Goal: Task Accomplishment & Management: Use online tool/utility

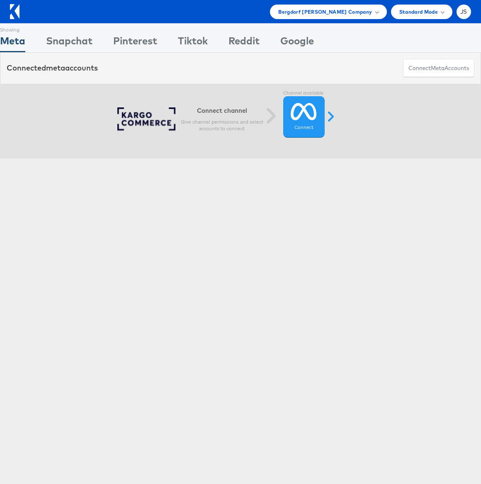
drag, startPoint x: 175, startPoint y: 64, endPoint x: 167, endPoint y: 77, distance: 15.1
click at [175, 64] on div "Connected meta accounts Connect meta Accounts" at bounding box center [240, 68] width 481 height 31
click at [298, 119] on icon at bounding box center [304, 111] width 26 height 21
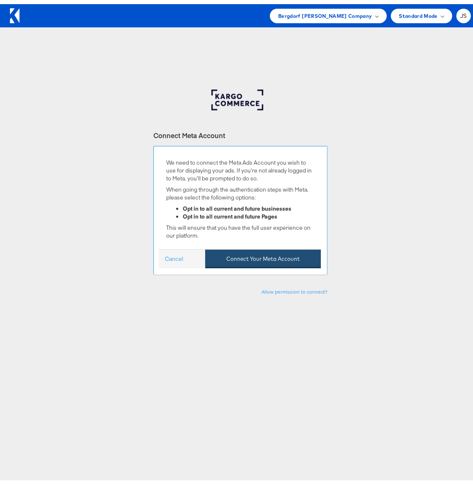
click at [275, 259] on button "Connect Your Meta Account" at bounding box center [263, 254] width 116 height 19
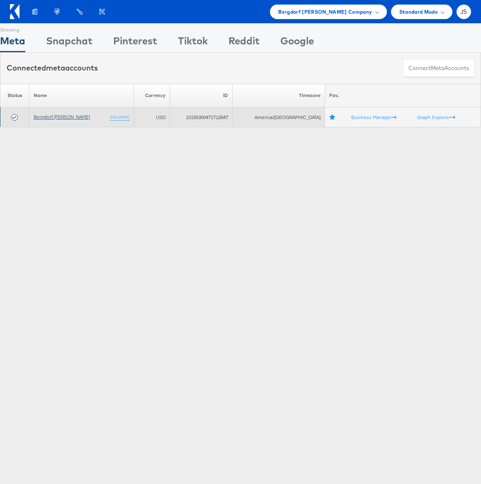
click at [58, 117] on link "Bergdorf Goodman" at bounding box center [62, 117] width 56 height 6
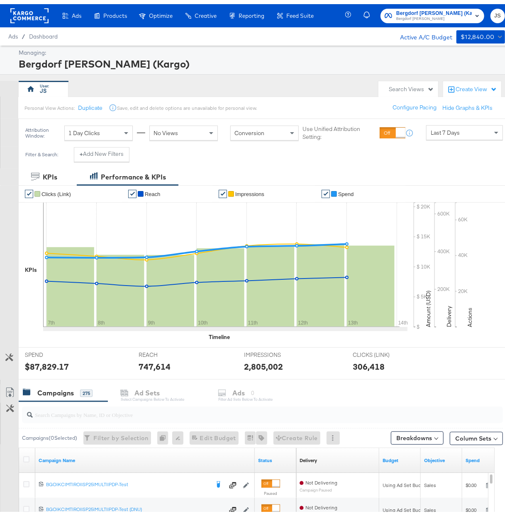
click at [457, 133] on div "Last 7 Days" at bounding box center [464, 128] width 76 height 14
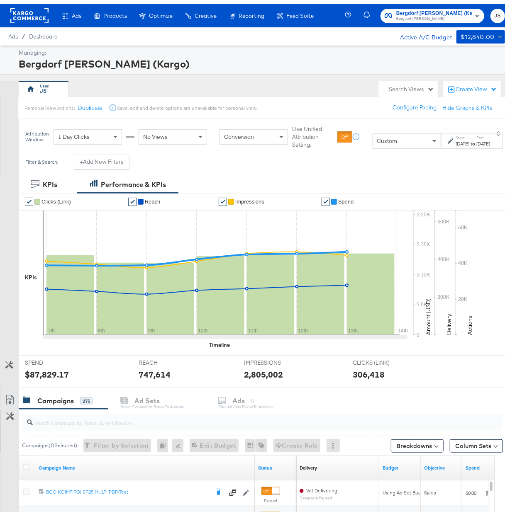
click at [469, 141] on strong "to" at bounding box center [472, 139] width 7 height 6
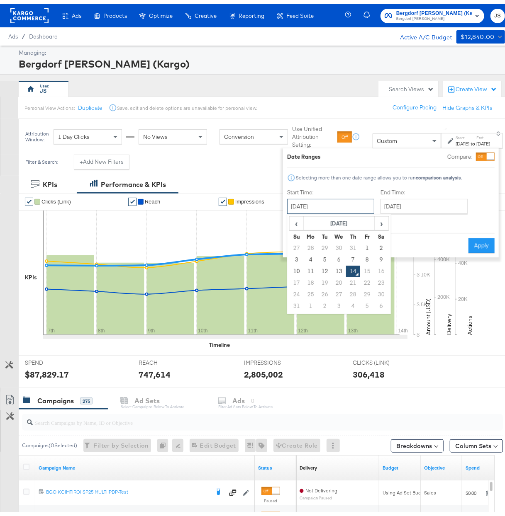
click at [345, 203] on input "[DATE]" at bounding box center [330, 202] width 87 height 15
drag, startPoint x: 291, startPoint y: 265, endPoint x: 294, endPoint y: 261, distance: 5.0
click at [291, 265] on td "10" at bounding box center [296, 268] width 14 height 12
type input "[DATE]"
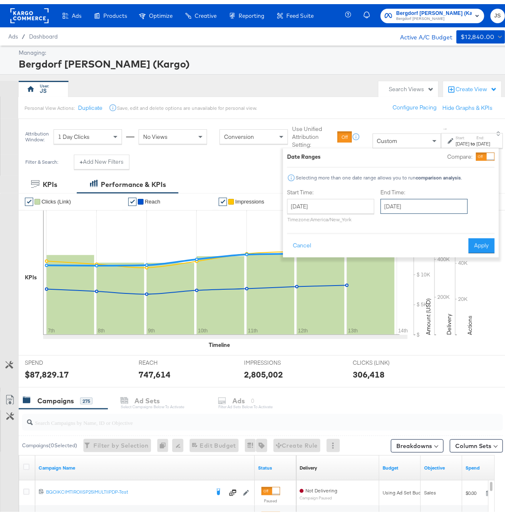
click at [403, 197] on input "[DATE]" at bounding box center [423, 202] width 87 height 15
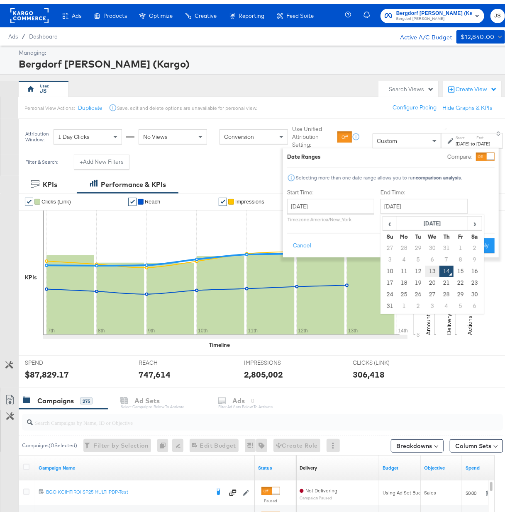
click at [427, 267] on td "13" at bounding box center [432, 268] width 14 height 12
type input "[DATE]"
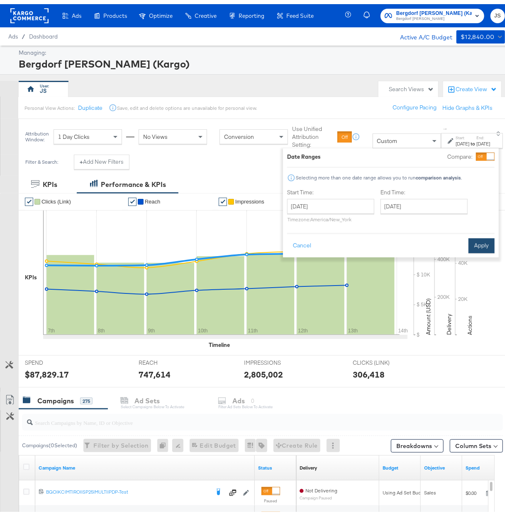
click at [476, 238] on button "Apply" at bounding box center [481, 241] width 26 height 15
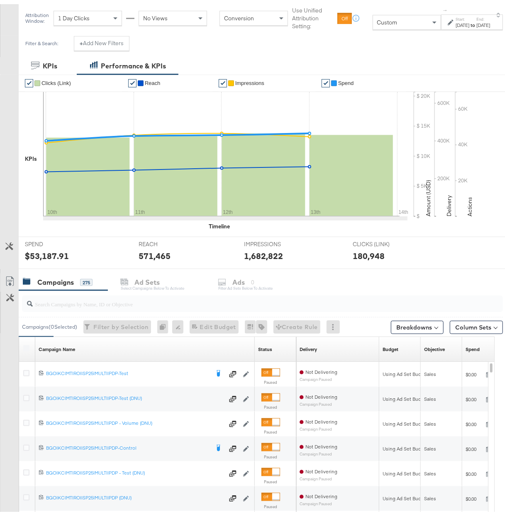
scroll to position [169, 0]
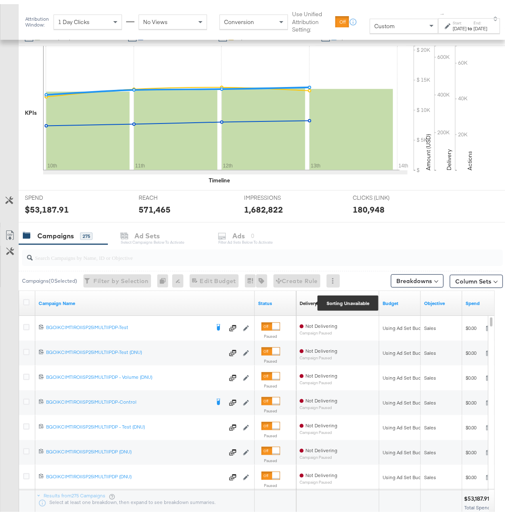
click at [304, 302] on div "Delivery" at bounding box center [307, 299] width 17 height 7
click at [265, 299] on link "Status" at bounding box center [275, 299] width 35 height 7
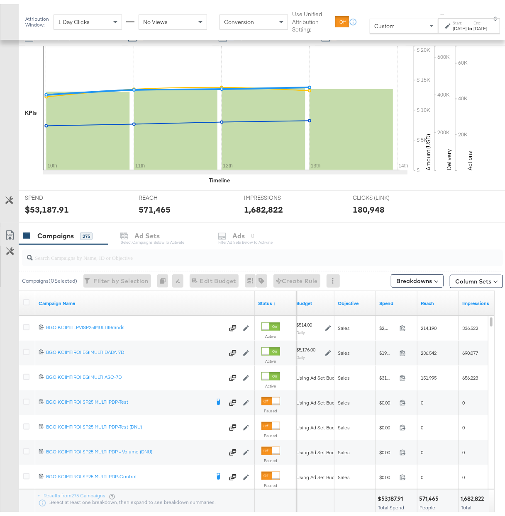
drag, startPoint x: 201, startPoint y: 513, endPoint x: 245, endPoint y: 514, distance: 44.4
click at [245, 514] on div at bounding box center [189, 513] width 246 height 7
drag, startPoint x: 253, startPoint y: 297, endPoint x: 192, endPoint y: 299, distance: 61.0
click at [192, 299] on div "Campaign Name" at bounding box center [144, 299] width 219 height 25
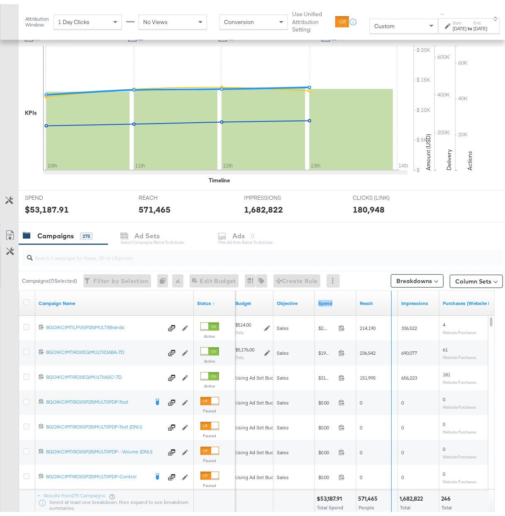
drag, startPoint x: 355, startPoint y: 296, endPoint x: 391, endPoint y: 295, distance: 35.7
click at [391, 295] on div "Budget Objective Spend Reach Impressions Purchases (Website Events)" at bounding box center [460, 299] width 622 height 25
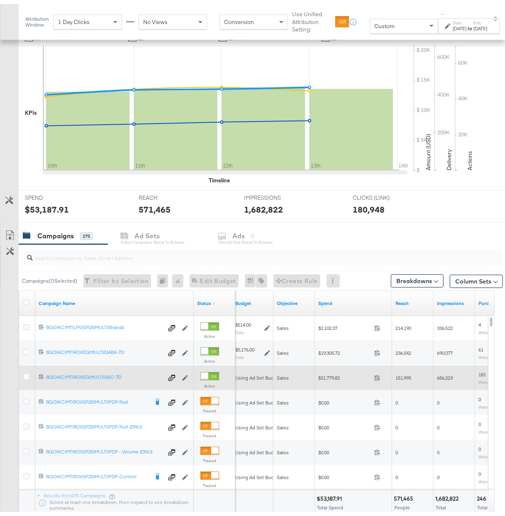
click at [330, 376] on span "$31,779.82" at bounding box center [344, 374] width 53 height 6
copy div "$31,779.82"
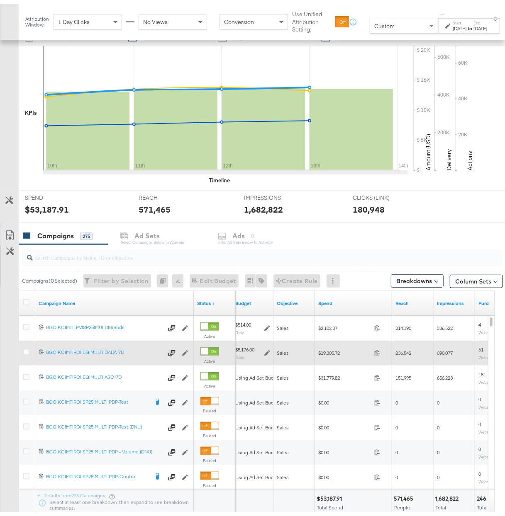
click at [328, 350] on span "$19,305.72" at bounding box center [344, 349] width 53 height 6
copy div "$19,305.72"
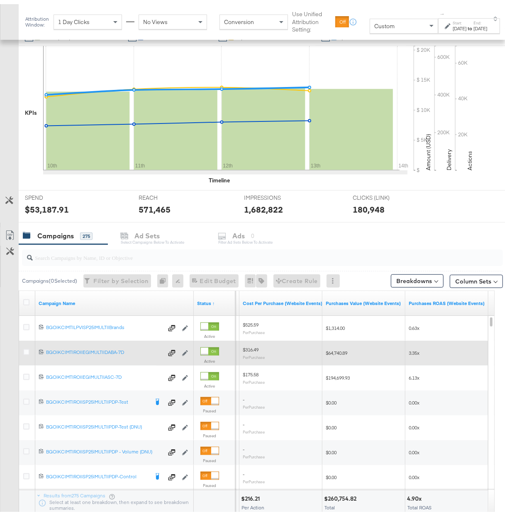
drag, startPoint x: 254, startPoint y: 514, endPoint x: 460, endPoint y: 505, distance: 205.8
click at [460, 505] on div "Campaign Name Status ↑ Purchases (Website Events) Cost Per Purchase (Website Ev…" at bounding box center [257, 402] width 476 height 231
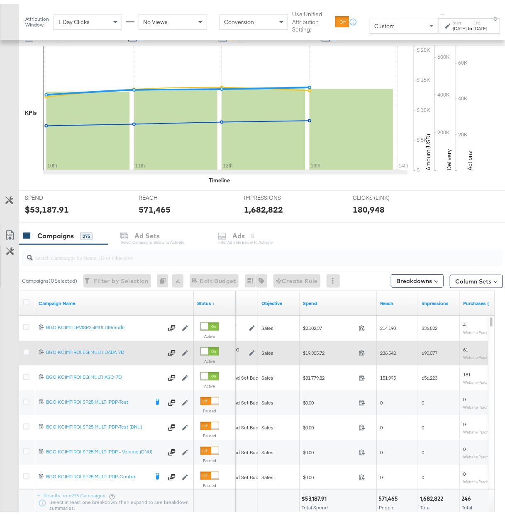
drag, startPoint x: 444, startPoint y: 514, endPoint x: 279, endPoint y: 512, distance: 165.9
click at [279, 512] on div "Campaign Name Status ↑ Budget Objective Spend Reach Impressions Purchases (Webs…" at bounding box center [257, 402] width 476 height 231
click at [316, 498] on div "$53,187.91" at bounding box center [318, 495] width 28 height 8
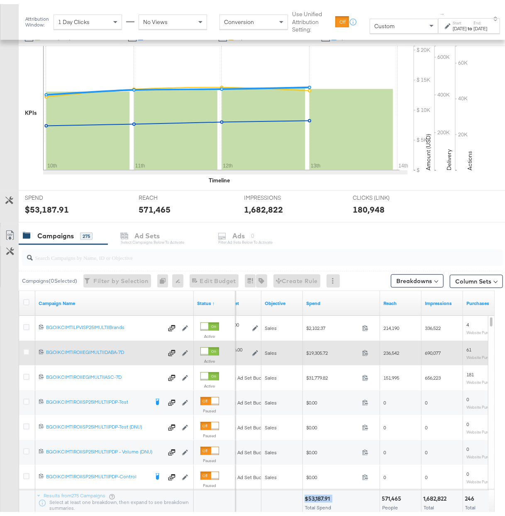
copy div "$53,187.91"
click at [475, 279] on button "Column Sets" at bounding box center [475, 277] width 53 height 13
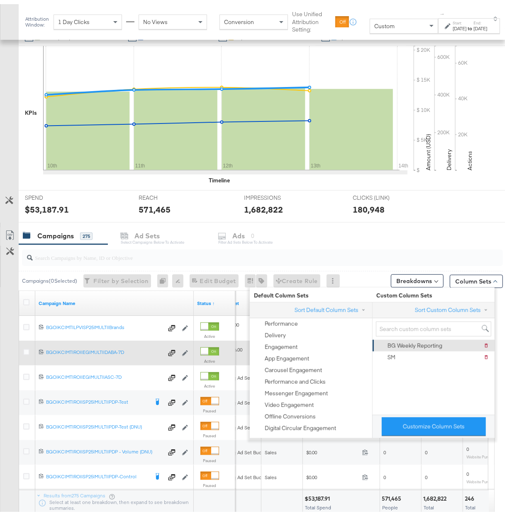
click at [421, 345] on div "BG Weekly Reporting" at bounding box center [414, 342] width 55 height 8
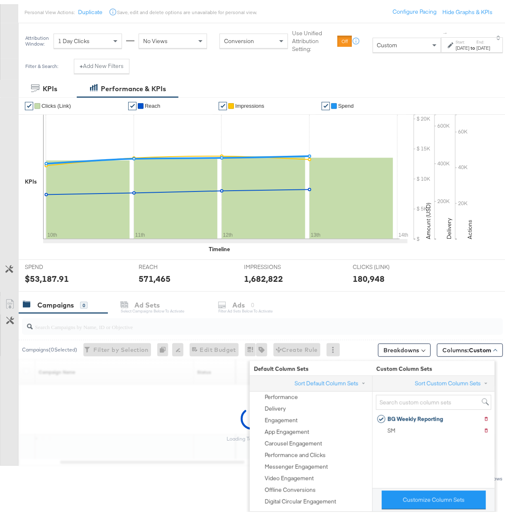
scroll to position [102, 0]
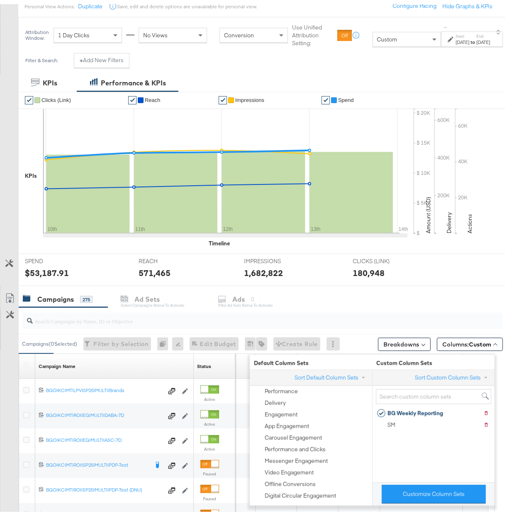
click at [458, 270] on div "SPEND SPEND $53,187.91 REACH REACH 571,465 IMPRESSIONS IMPRESSIONS 1,682,822 CL…" at bounding box center [266, 266] width 494 height 32
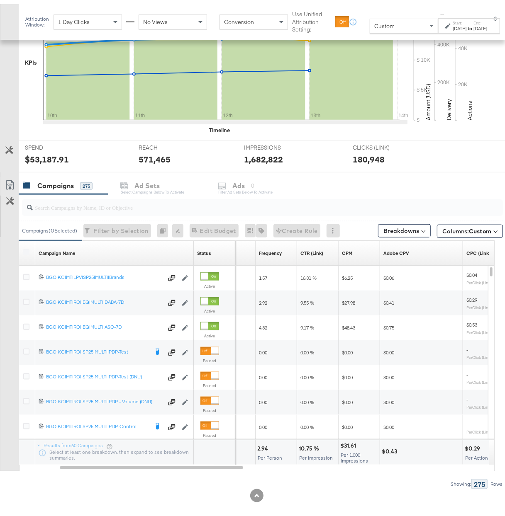
scroll to position [226, 0]
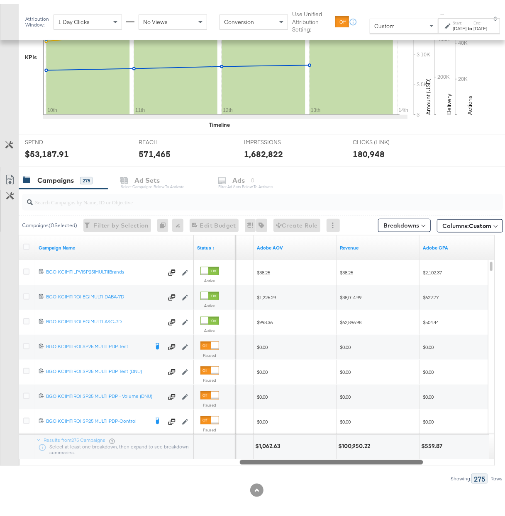
drag, startPoint x: 219, startPoint y: 459, endPoint x: 360, endPoint y: 452, distance: 140.7
click at [360, 452] on div "Campaign Name Status ↑ ROAS Adobe AOV Revenue Adobe CPA 120220713907400614 BGO|…" at bounding box center [257, 346] width 476 height 231
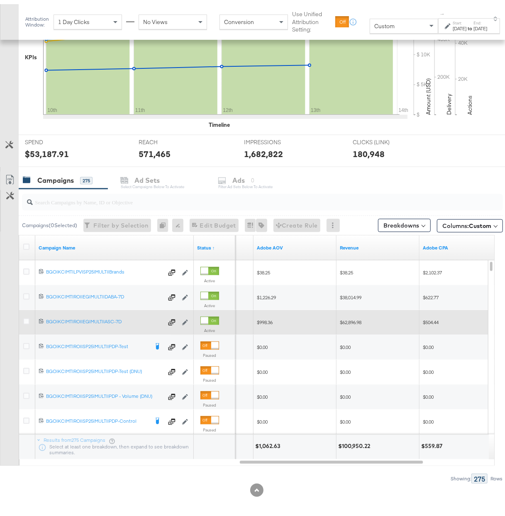
click at [353, 316] on span "$62,896.98" at bounding box center [351, 318] width 22 height 6
copy span "$62,896.98"
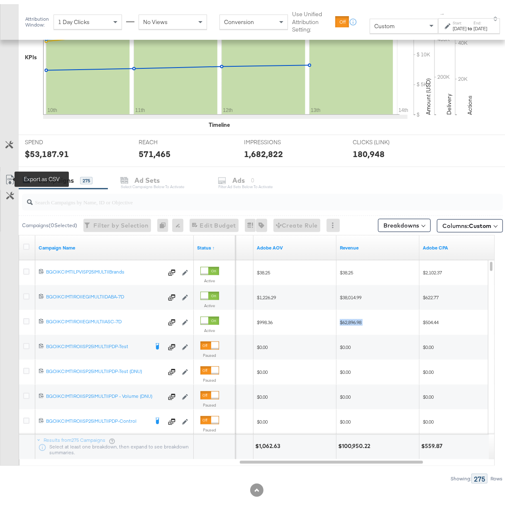
click at [9, 175] on icon at bounding box center [10, 176] width 10 height 10
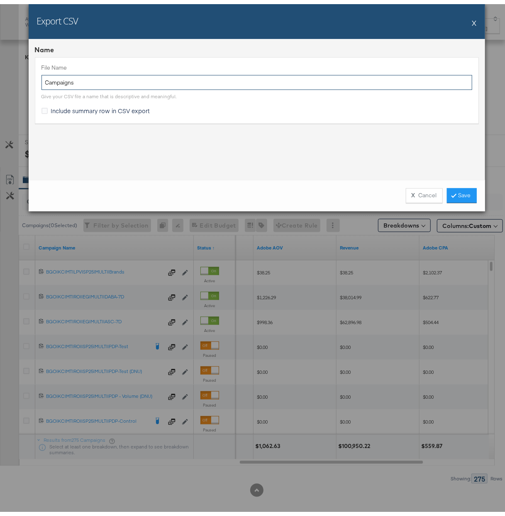
click at [207, 74] on input "Campaigns" at bounding box center [256, 78] width 430 height 15
type input "BG Weekly report"
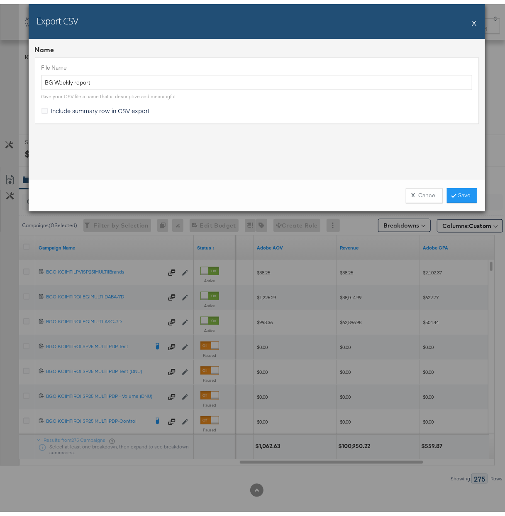
click at [99, 109] on span "Include summary row in CSV export" at bounding box center [100, 106] width 99 height 8
click at [0, 0] on input "Include summary row in CSV export" at bounding box center [0, 0] width 0 height 0
click at [117, 110] on span "Include summary row in CSV export" at bounding box center [100, 106] width 99 height 8
click at [0, 0] on input "Include summary row in CSV export" at bounding box center [0, 0] width 0 height 0
click at [122, 109] on span "Include summary row in CSV export" at bounding box center [100, 106] width 99 height 8
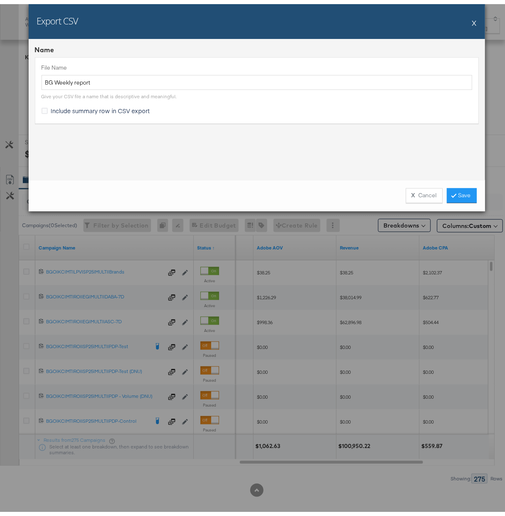
click at [0, 0] on input "Include summary row in CSV export" at bounding box center [0, 0] width 0 height 0
click at [463, 192] on link "Save" at bounding box center [462, 191] width 30 height 15
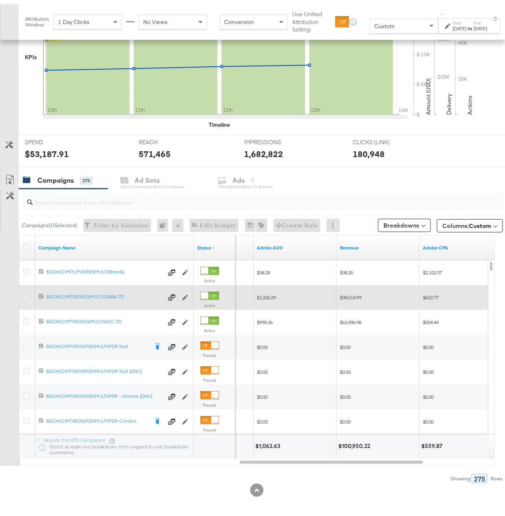
click at [24, 293] on icon at bounding box center [26, 292] width 6 height 6
click at [0, 0] on input "checkbox" at bounding box center [0, 0] width 0 height 0
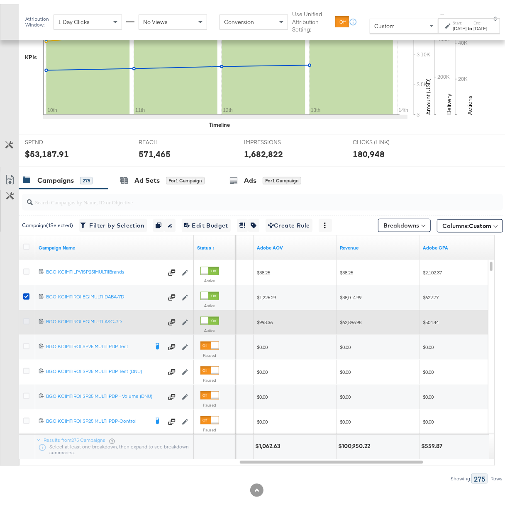
drag, startPoint x: 27, startPoint y: 318, endPoint x: 38, endPoint y: 306, distance: 15.6
click at [28, 318] on icon at bounding box center [26, 317] width 6 height 6
click at [0, 0] on input "checkbox" at bounding box center [0, 0] width 0 height 0
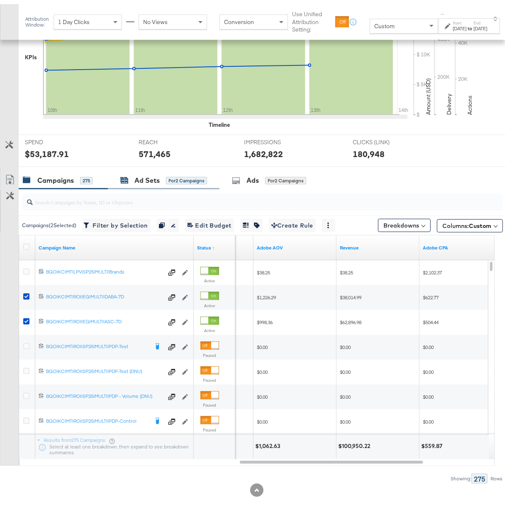
click at [152, 179] on div "Ad Sets" at bounding box center [146, 177] width 25 height 10
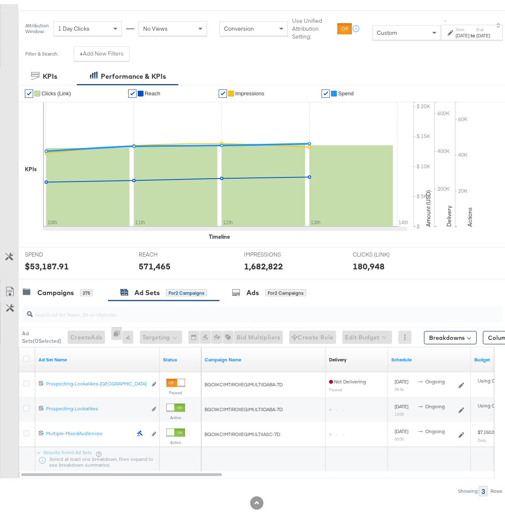
scroll to position [121, 0]
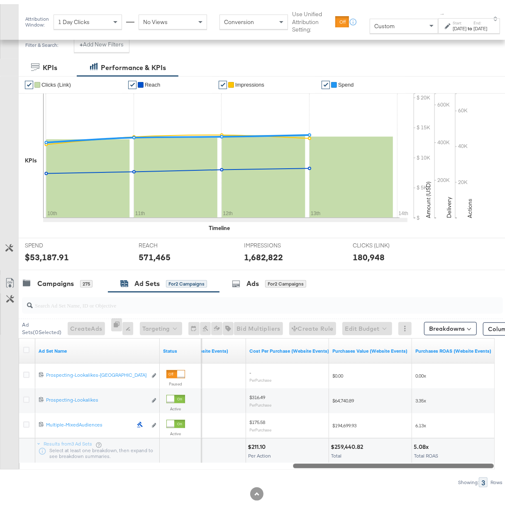
drag, startPoint x: 211, startPoint y: 462, endPoint x: 488, endPoint y: 459, distance: 277.4
click at [488, 459] on div "Ad Set Name Status Purchases (Website Events) Cost Per Purchase (Website Events…" at bounding box center [257, 399] width 476 height 131
click at [488, 326] on button "Column Sets" at bounding box center [509, 324] width 53 height 13
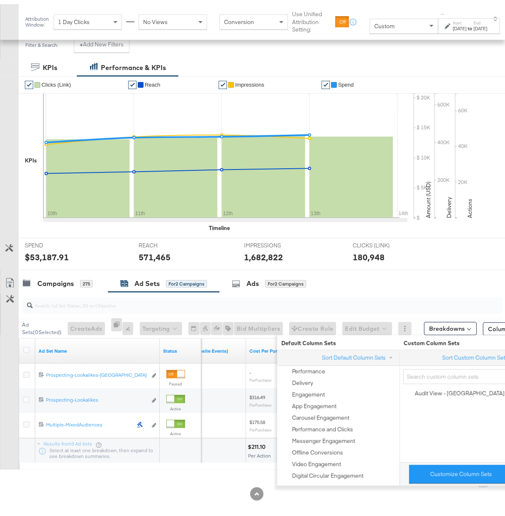
click at [461, 279] on div "Campaigns 275 Ad Sets for 2 Campaigns Ads for 2 Campaigns" at bounding box center [266, 280] width 494 height 18
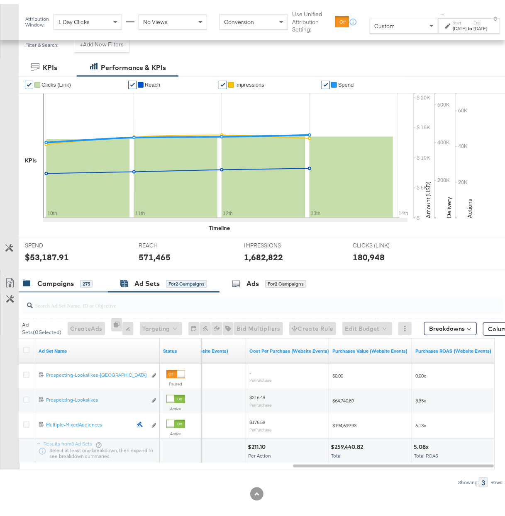
drag, startPoint x: 62, startPoint y: 282, endPoint x: 76, endPoint y: 289, distance: 15.8
click at [62, 282] on div "Campaigns" at bounding box center [55, 280] width 36 height 10
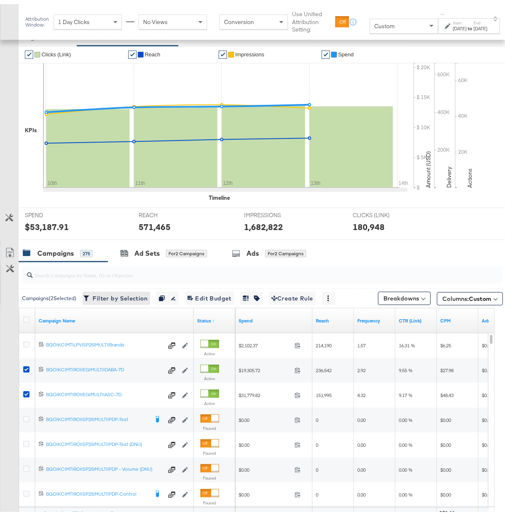
scroll to position [161, 0]
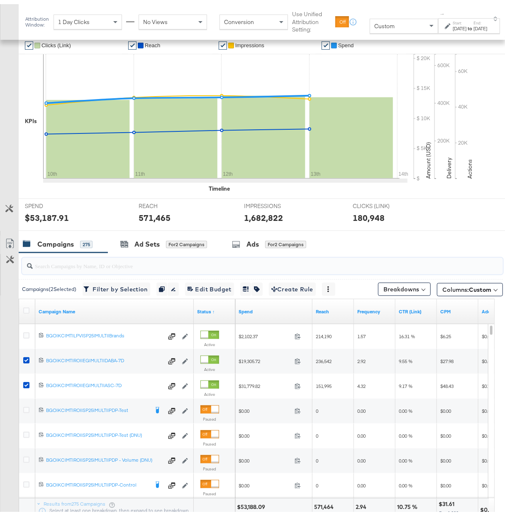
click at [155, 267] on input "search" at bounding box center [247, 258] width 428 height 16
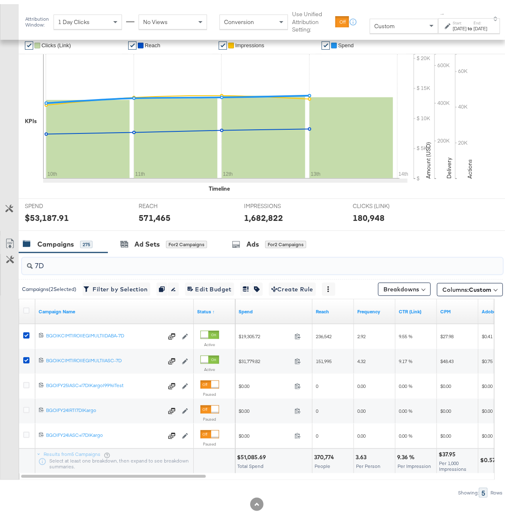
type input "7D"
click at [258, 455] on div "$51,085.69" at bounding box center [253, 453] width 32 height 8
copy div "$51,085.69"
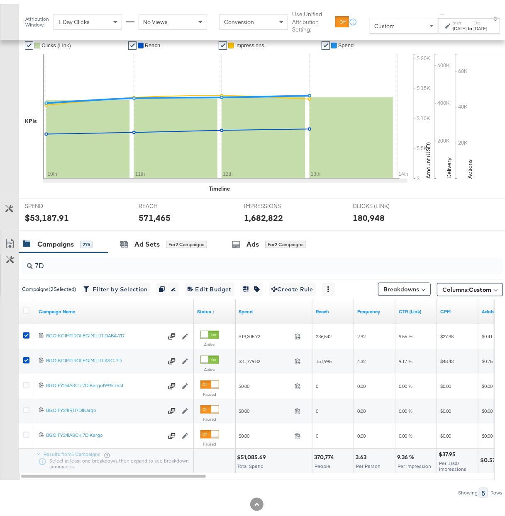
click at [325, 452] on div "370,774" at bounding box center [325, 453] width 22 height 8
click at [344, 461] on div "People" at bounding box center [333, 462] width 38 height 6
click at [328, 455] on div "370,774" at bounding box center [325, 453] width 22 height 8
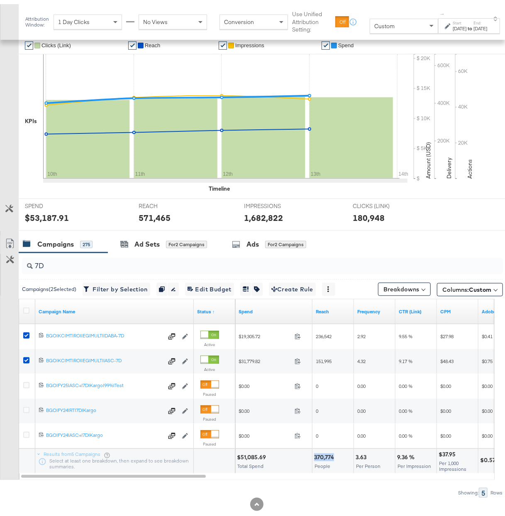
click at [328, 455] on div "370,774" at bounding box center [325, 453] width 22 height 8
copy div "370,774"
click at [362, 452] on div "3.63" at bounding box center [361, 453] width 13 height 8
copy div "3.63"
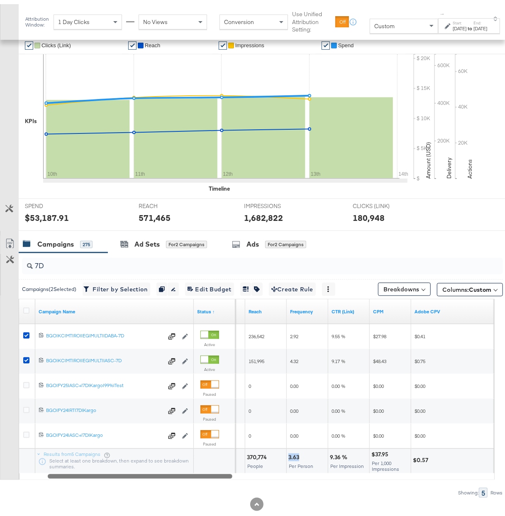
drag, startPoint x: 187, startPoint y: 475, endPoint x: 233, endPoint y: 484, distance: 46.8
click at [233, 484] on div "7D Campaigns ( 2 Selected) Filter by Selection Filter 2 campaigns Duplicate 2 c…" at bounding box center [251, 371] width 503 height 245
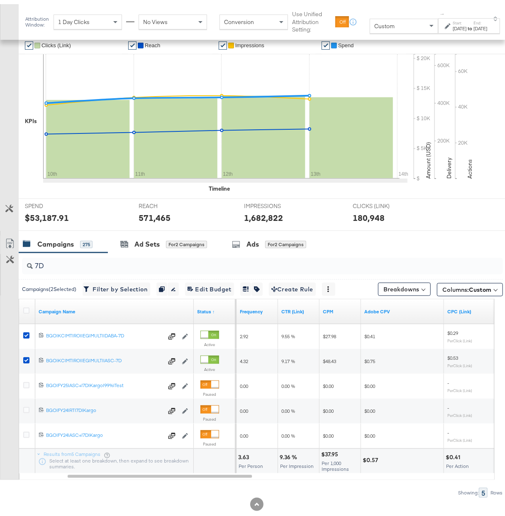
click at [286, 457] on div "9.36 %" at bounding box center [289, 453] width 20 height 8
click at [286, 455] on div "9.36 %" at bounding box center [289, 453] width 20 height 8
click at [284, 456] on div "9.36 %" at bounding box center [289, 453] width 20 height 8
click at [285, 456] on div "9.36 %" at bounding box center [289, 453] width 20 height 8
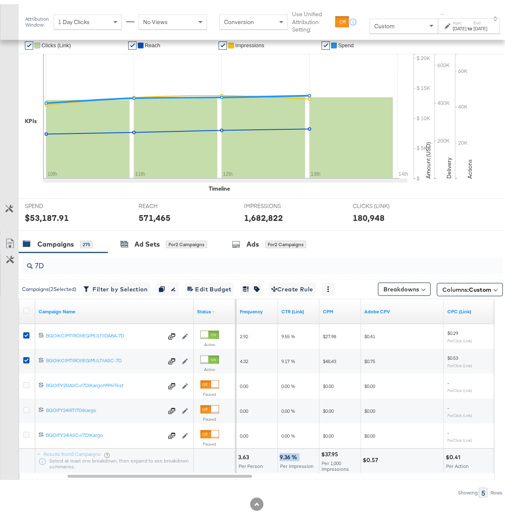
click at [285, 456] on div "9.36 %" at bounding box center [289, 453] width 20 height 8
copy div "9.36 %"
click at [328, 456] on div "$37.95 Per 1,000 Impressions" at bounding box center [339, 457] width 41 height 25
click at [329, 452] on div "$37.95" at bounding box center [330, 451] width 19 height 8
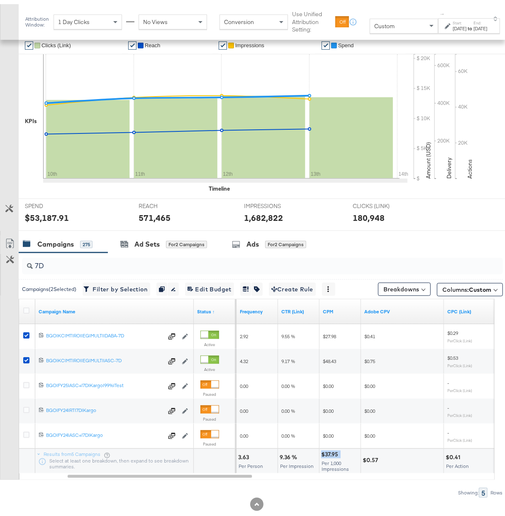
click at [329, 452] on div "$37.95" at bounding box center [330, 451] width 19 height 8
copy div "$37.95"
click at [380, 458] on div at bounding box center [410, 456] width 61 height 8
click at [374, 457] on div "$0.57" at bounding box center [371, 456] width 18 height 8
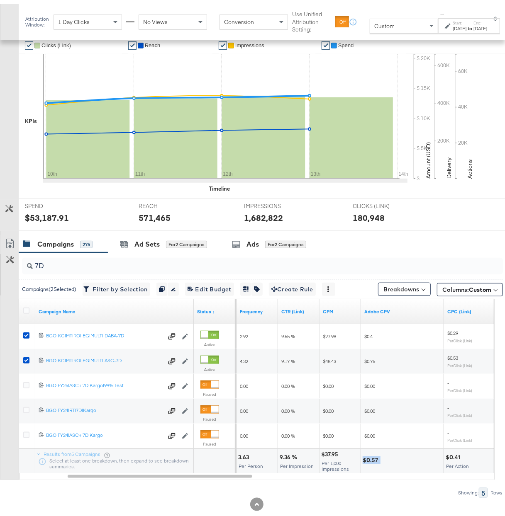
click at [374, 457] on div "$0.57" at bounding box center [371, 456] width 18 height 8
copy div "$0.57"
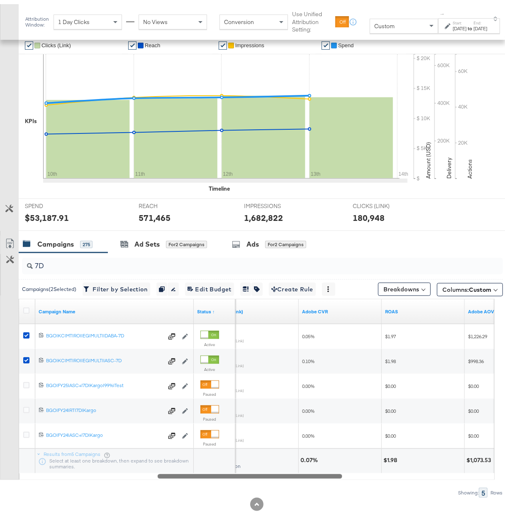
drag, startPoint x: 236, startPoint y: 474, endPoint x: 320, endPoint y: 487, distance: 84.7
click at [320, 487] on div "7D Campaigns ( 2 Selected) Filter by Selection Filter 2 campaigns Duplicate 2 c…" at bounding box center [251, 371] width 503 height 245
click at [311, 459] on div "0.07%" at bounding box center [310, 456] width 20 height 8
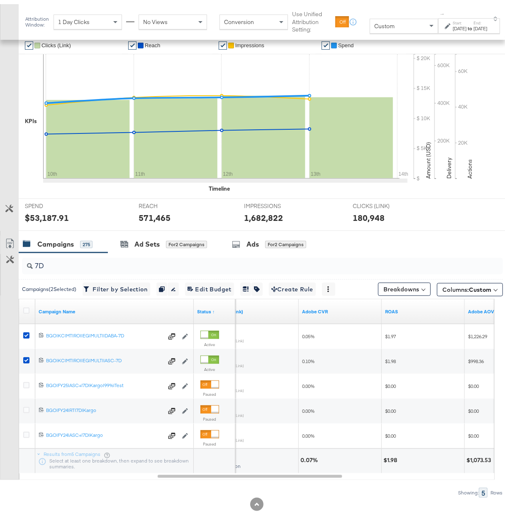
click at [391, 455] on div "$1.98" at bounding box center [391, 456] width 16 height 8
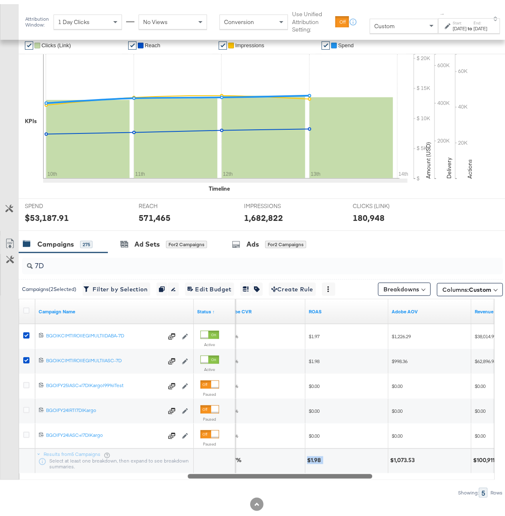
drag, startPoint x: 332, startPoint y: 471, endPoint x: 371, endPoint y: 474, distance: 38.6
click at [371, 474] on div at bounding box center [279, 472] width 185 height 7
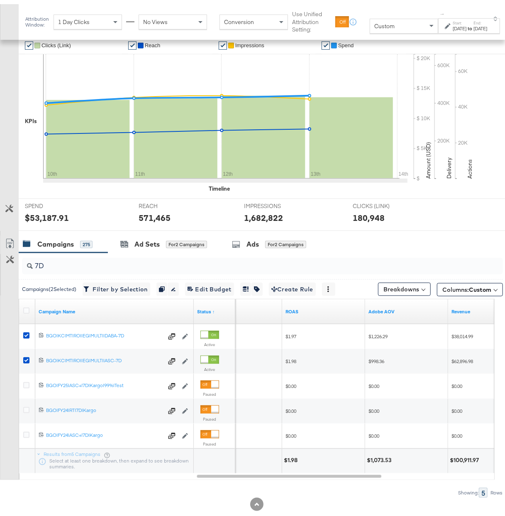
click at [379, 454] on div "$1,073.53" at bounding box center [380, 456] width 27 height 8
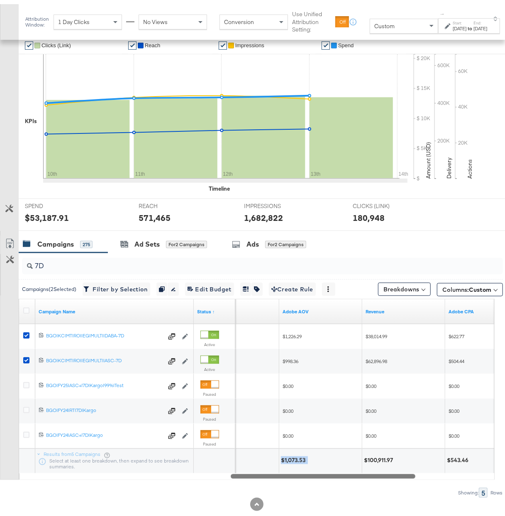
drag, startPoint x: 345, startPoint y: 476, endPoint x: 376, endPoint y: 466, distance: 32.3
click at [372, 479] on div "7D Campaigns ( 2 Selected) Filter by Selection Filter 2 campaigns Duplicate 2 c…" at bounding box center [251, 371] width 503 height 245
click at [378, 457] on div "$100,911.97" at bounding box center [378, 456] width 32 height 8
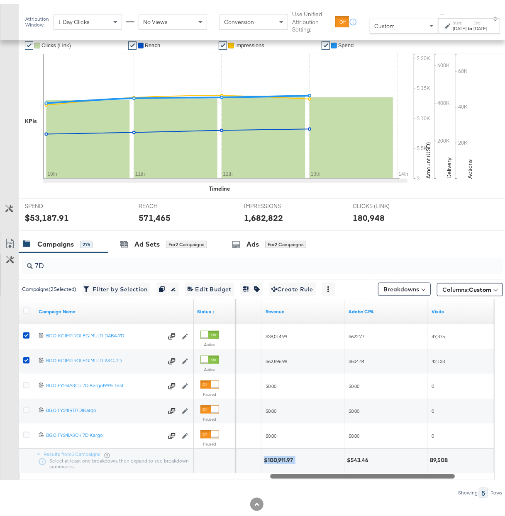
drag, startPoint x: 379, startPoint y: 474, endPoint x: 361, endPoint y: 460, distance: 22.7
click at [406, 478] on div "7D Campaigns ( 2 Selected) Filter by Selection Filter 2 campaigns Duplicate 2 c…" at bounding box center [251, 371] width 503 height 245
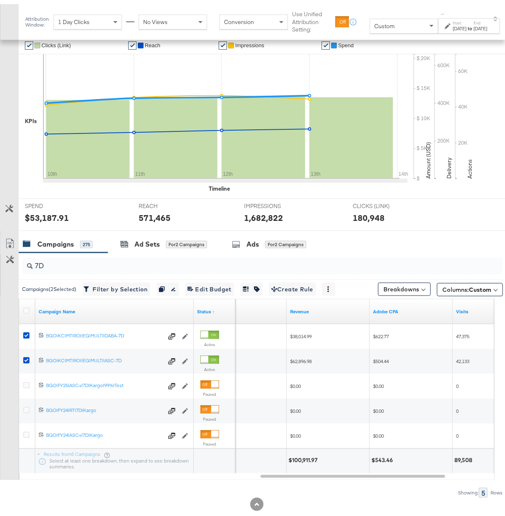
click at [389, 457] on div "$543.46" at bounding box center [383, 456] width 24 height 8
click at [462, 454] on div "89,508" at bounding box center [464, 456] width 20 height 8
click at [464, 458] on div "89,508" at bounding box center [464, 456] width 20 height 8
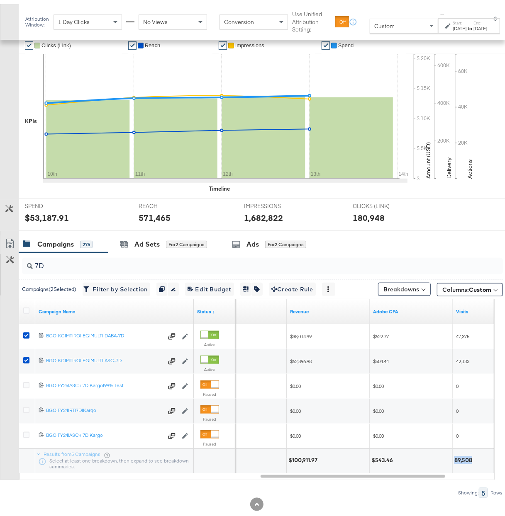
click at [464, 458] on div "89,508" at bounding box center [464, 456] width 20 height 8
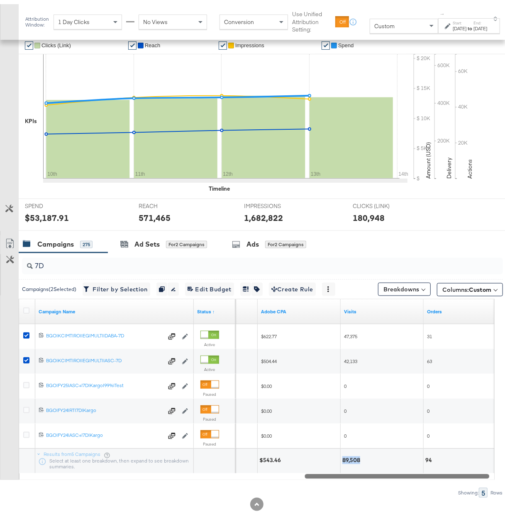
drag, startPoint x: 415, startPoint y: 474, endPoint x: 459, endPoint y: 475, distance: 44.8
click at [459, 475] on div at bounding box center [396, 472] width 185 height 7
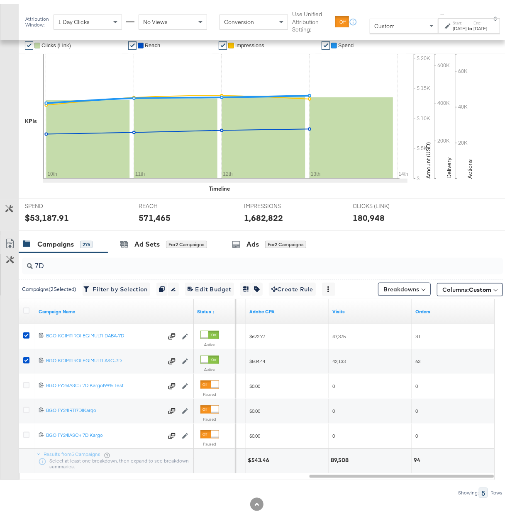
click at [417, 457] on div "94" at bounding box center [417, 456] width 9 height 8
